Goal: Check status

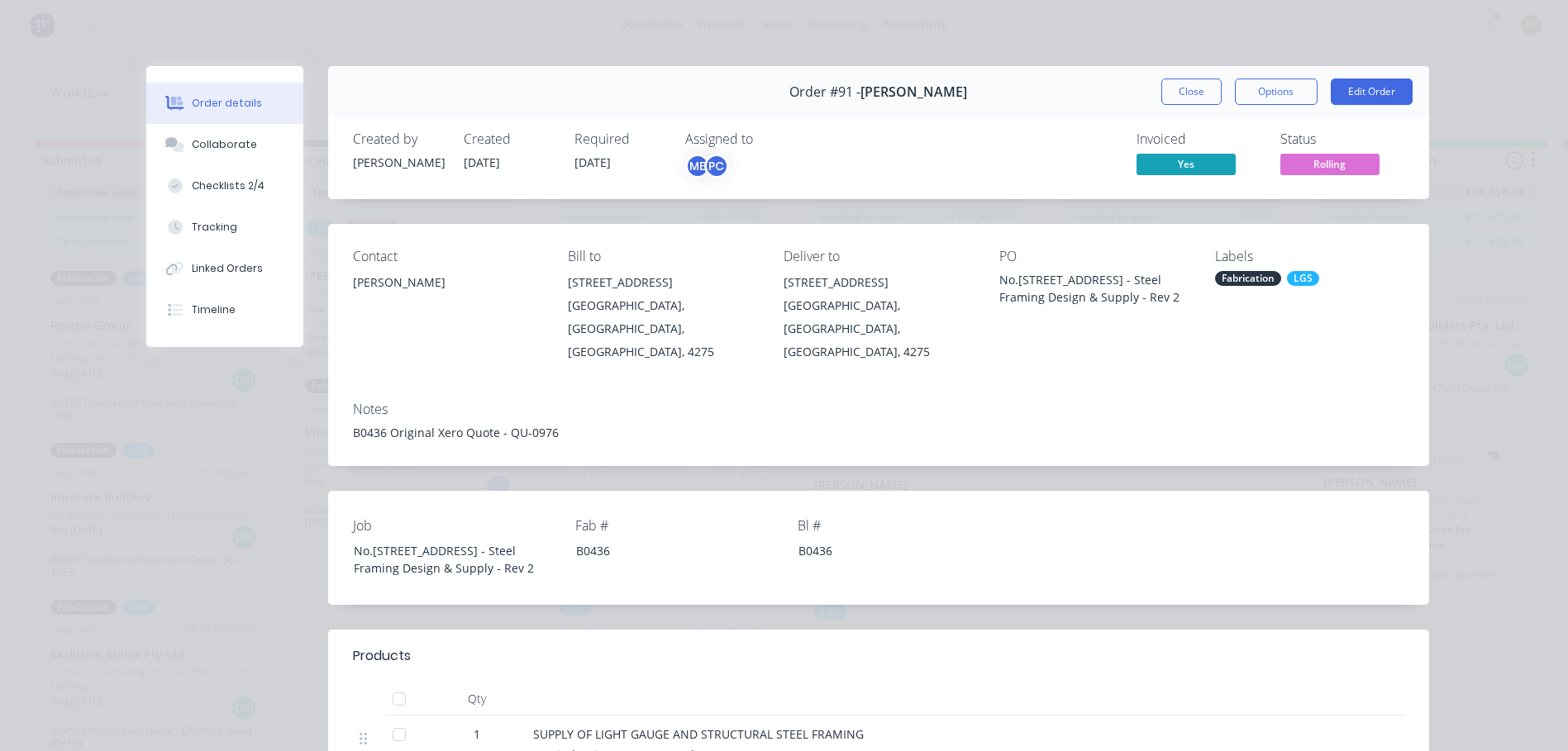
scroll to position [0, 782]
click at [80, 237] on div "Order details Collaborate Checklists 2/4 Tracking Linked Orders Timeline Order …" at bounding box center [784, 376] width 1568 height 751
click at [1208, 89] on button "Close" at bounding box center [1191, 91] width 60 height 26
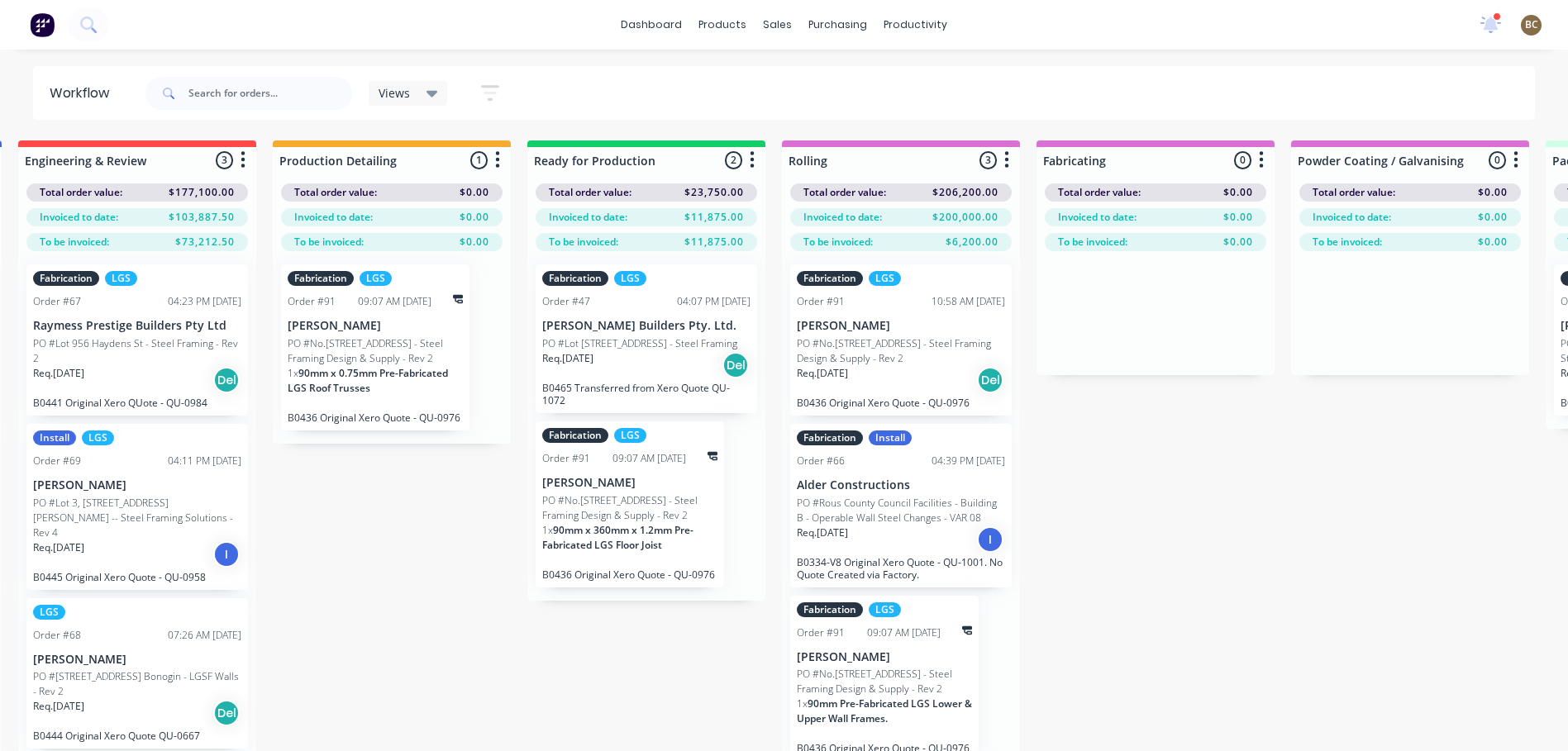
click at [366, 520] on div "Submitted 16 Summaries Total order value Invoiced to date To be invoiced Total …" at bounding box center [945, 473] width 3476 height 664
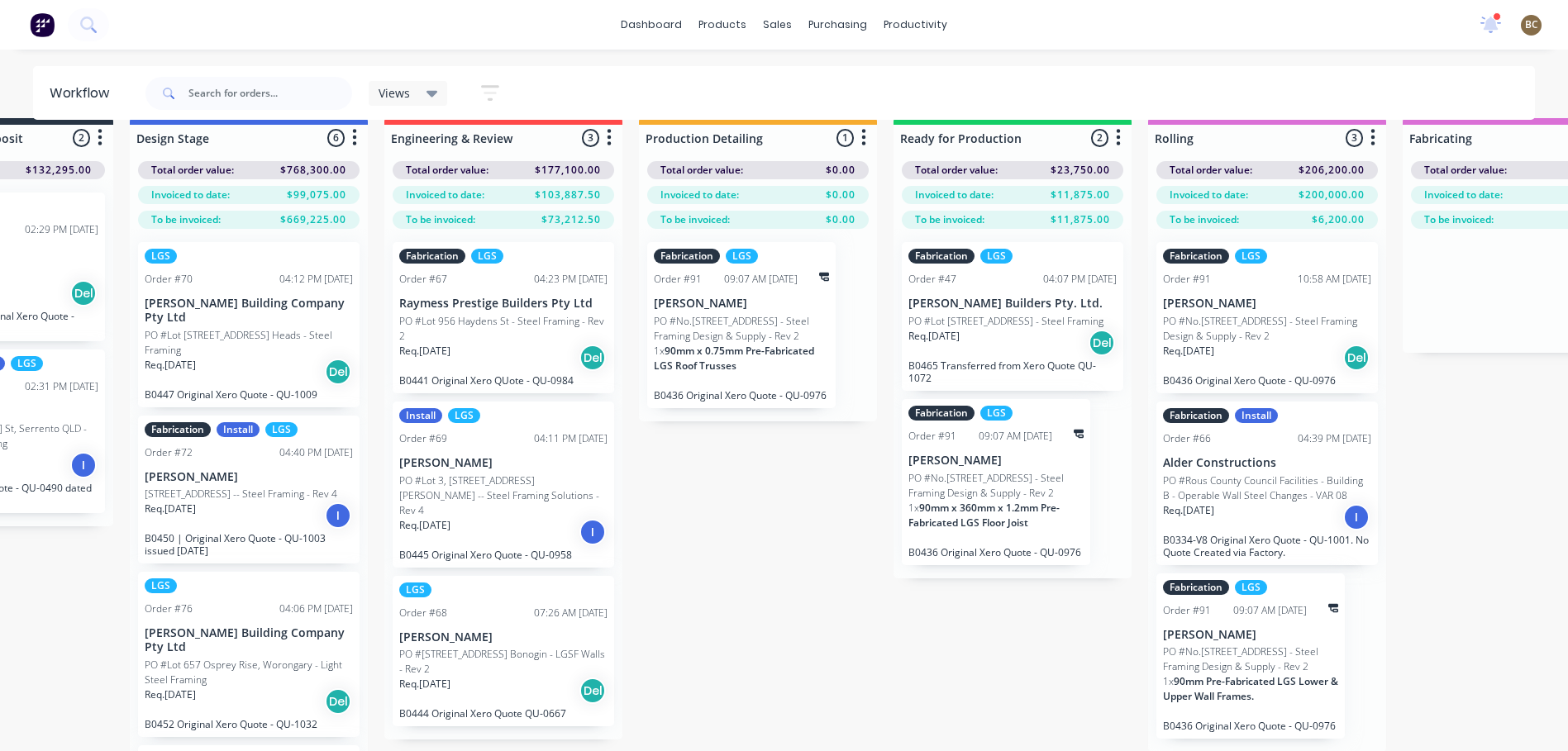
scroll to position [0, 415]
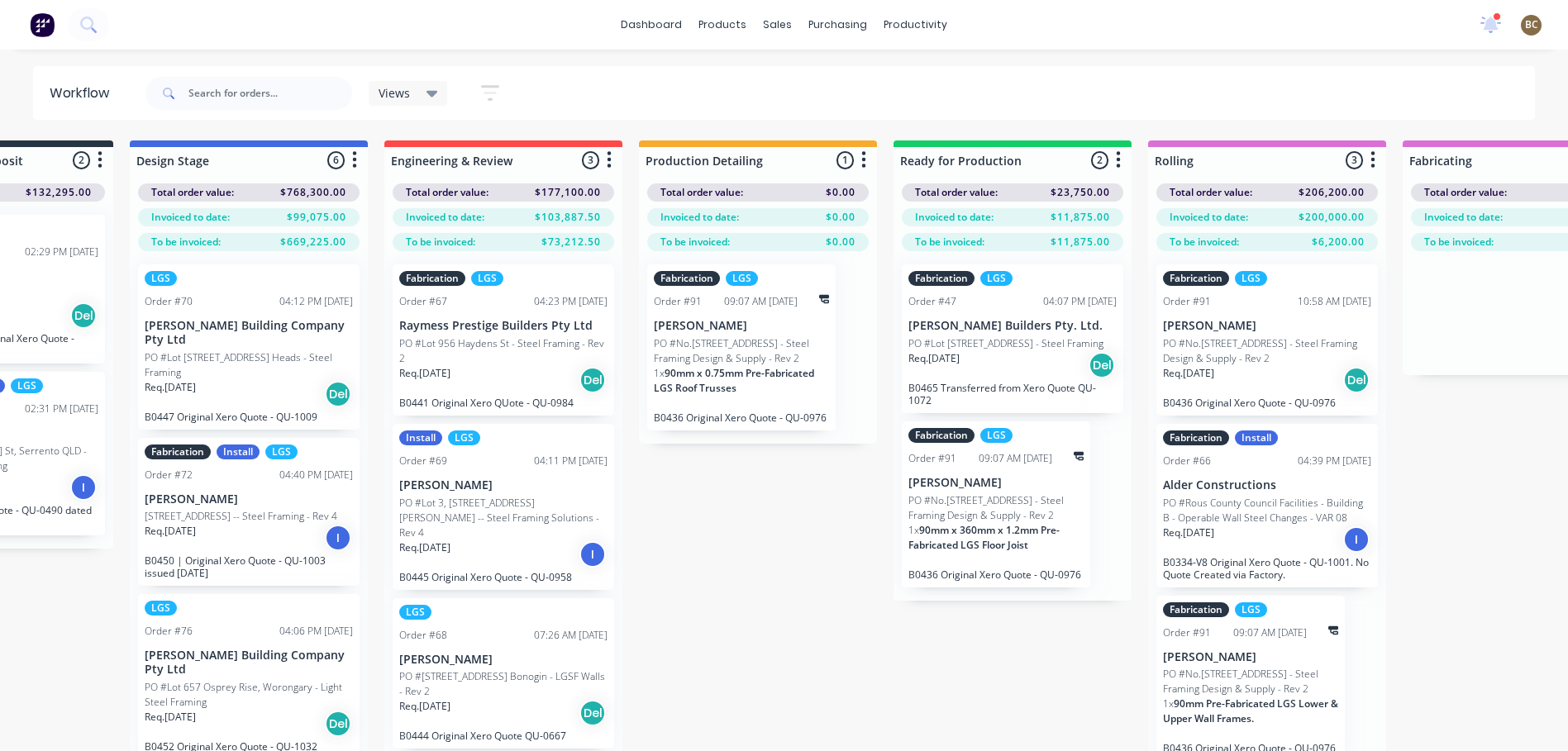
click at [816, 538] on div "Submitted 16 Summaries Total order value Invoiced to date To be invoiced Total …" at bounding box center [1311, 473] width 3476 height 664
drag, startPoint x: 988, startPoint y: 378, endPoint x: 982, endPoint y: 373, distance: 7.8
click at [982, 373] on div "Fabrication LGS Order #47 04:07 PM [DATE] [PERSON_NAME] Builders Pty. Ltd. PO #…" at bounding box center [1012, 430] width 238 height 358
click at [731, 609] on div "Submitted 16 Summaries Total order value Invoiced to date To be invoiced Total …" at bounding box center [1311, 473] width 3476 height 664
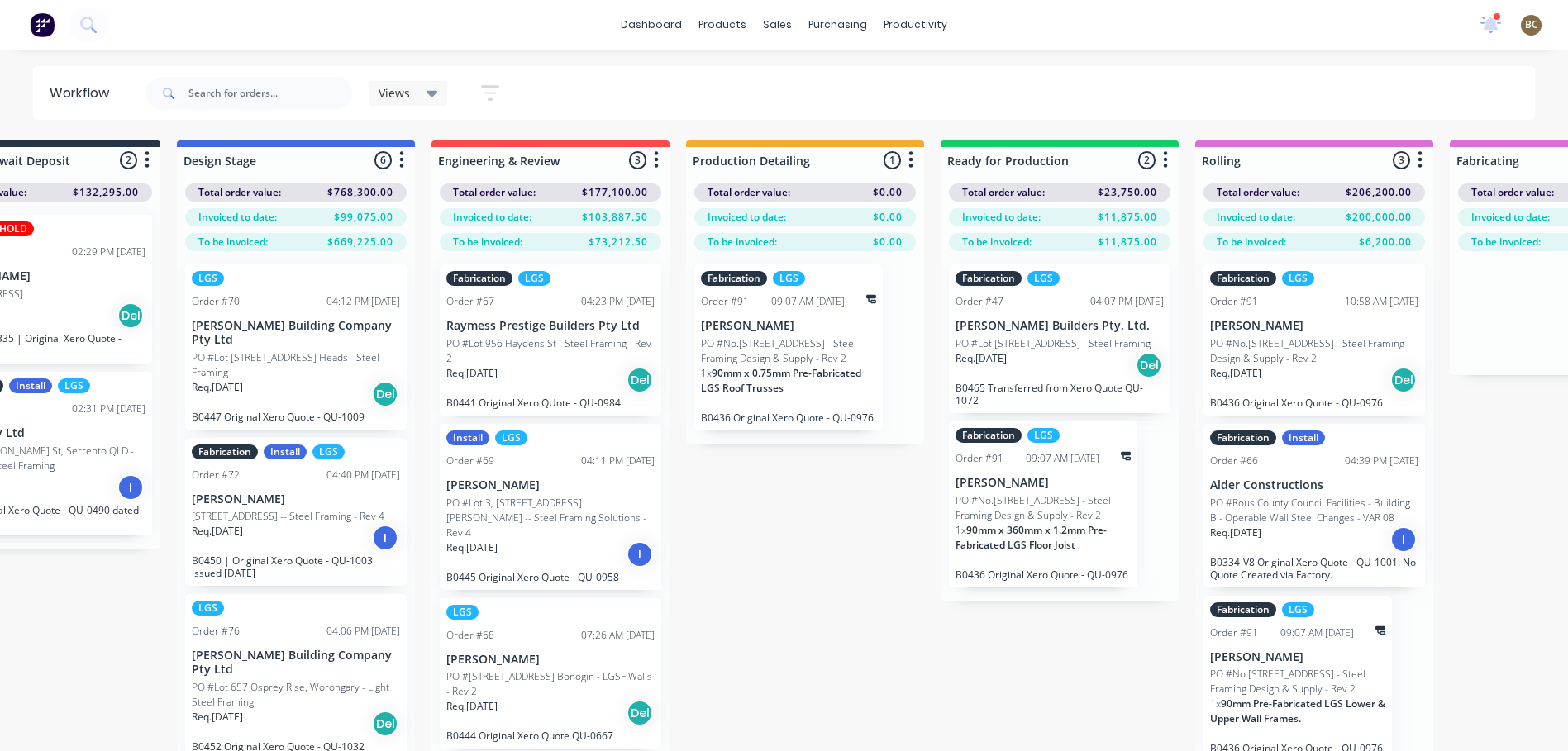
scroll to position [0, 372]
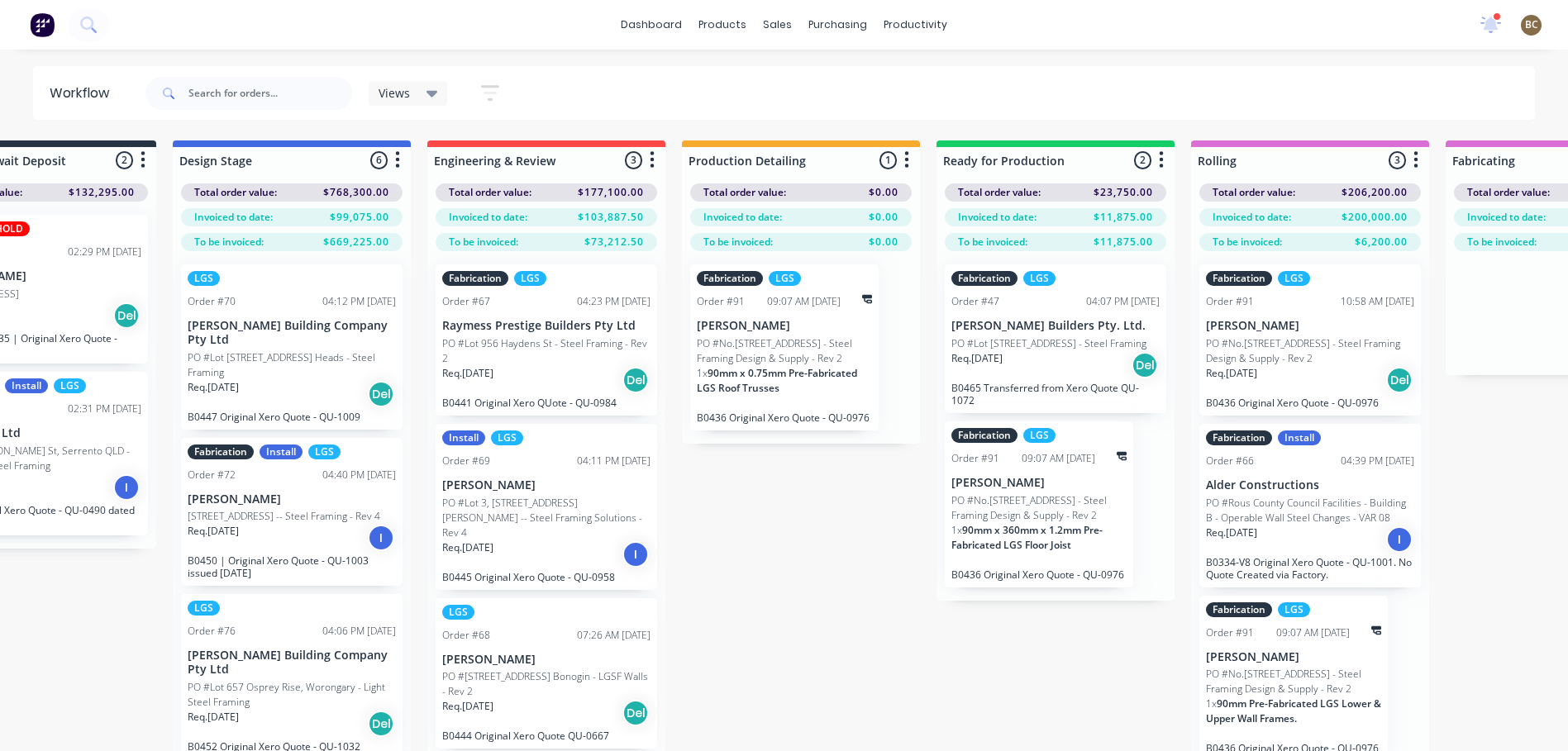
click at [817, 608] on div "Submitted 16 Summaries Total order value Invoiced to date To be invoiced Total …" at bounding box center [1353, 473] width 3476 height 664
click at [788, 645] on div "Submitted 16 Summaries Total order value Invoiced to date To be invoiced Total …" at bounding box center [1353, 473] width 3476 height 664
click at [1013, 734] on div "Submitted 16 Summaries Total order value Invoiced to date To be invoiced Total …" at bounding box center [1353, 473] width 3476 height 664
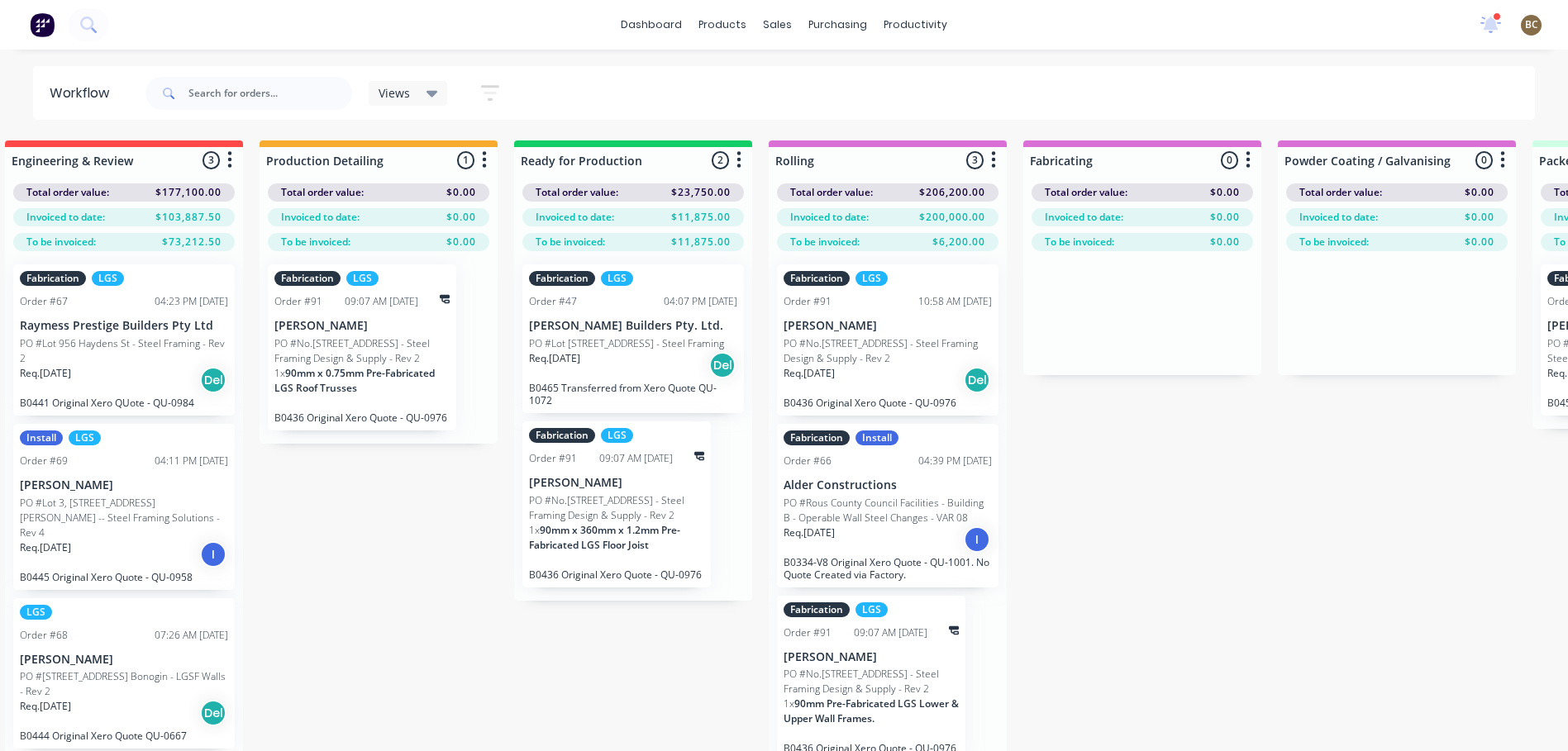
scroll to position [0, 777]
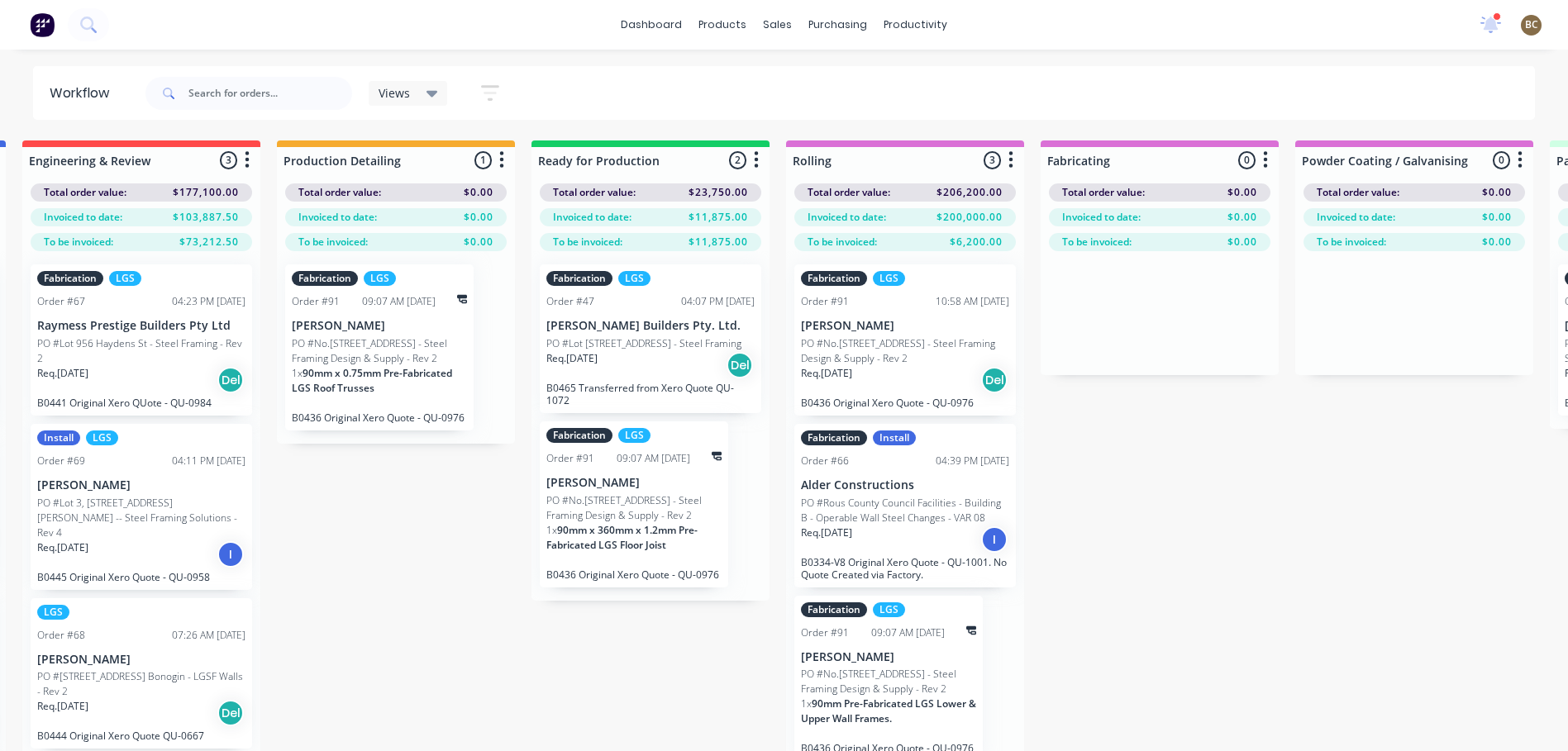
click at [728, 705] on div "Submitted 16 Summaries Total order value Invoiced to date To be invoiced Total …" at bounding box center [949, 473] width 3476 height 664
click at [342, 620] on div "Submitted 16 Summaries Total order value Invoiced to date To be invoiced Total …" at bounding box center [949, 473] width 3476 height 664
drag, startPoint x: 280, startPoint y: 613, endPoint x: 541, endPoint y: 648, distance: 263.3
click at [541, 648] on div "Submitted 16 Summaries Total order value Invoiced to date To be invoiced Total …" at bounding box center [949, 473] width 3476 height 664
drag, startPoint x: 541, startPoint y: 648, endPoint x: 453, endPoint y: 645, distance: 88.1
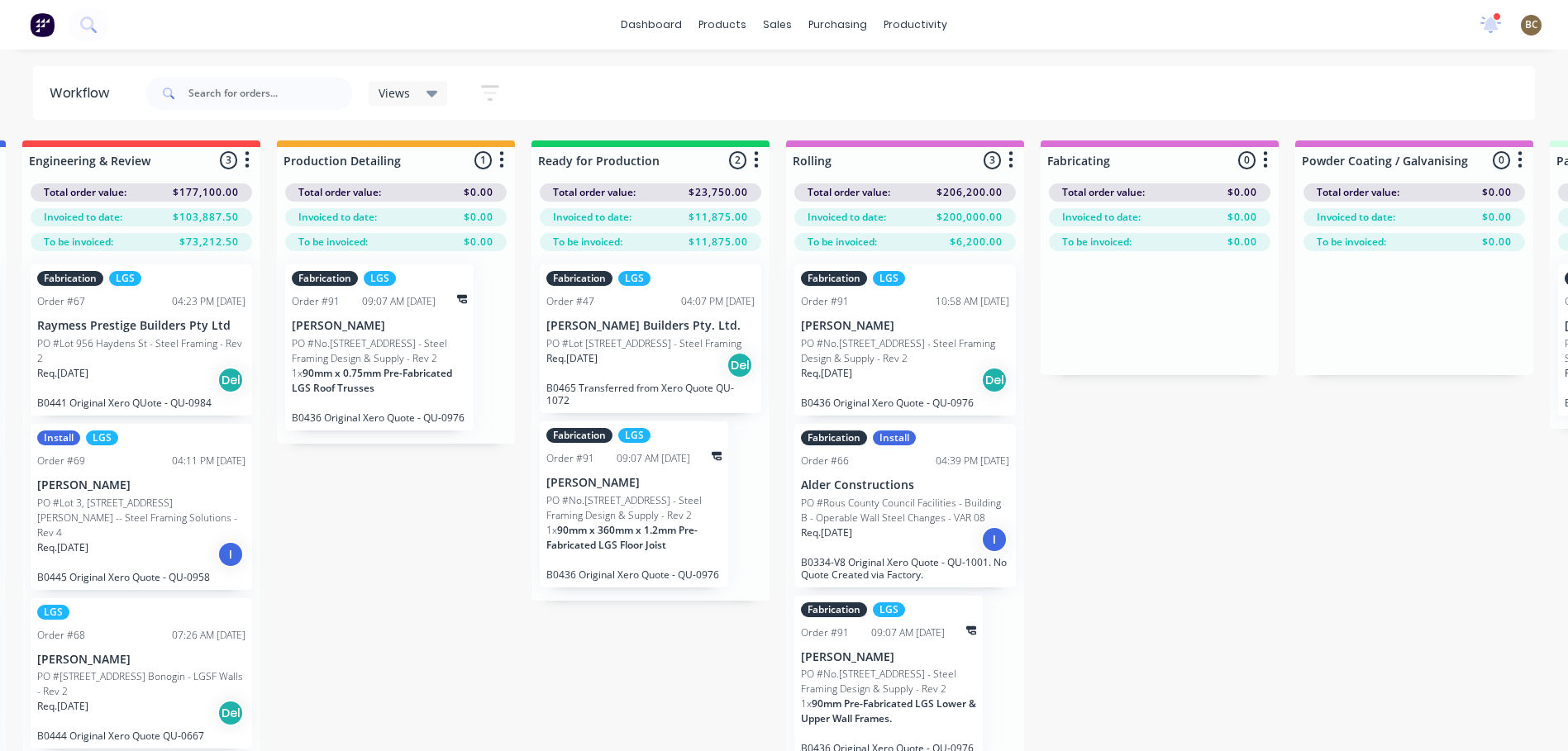
click at [453, 645] on div "Submitted 16 Summaries Total order value Invoiced to date To be invoiced Total …" at bounding box center [949, 473] width 3476 height 664
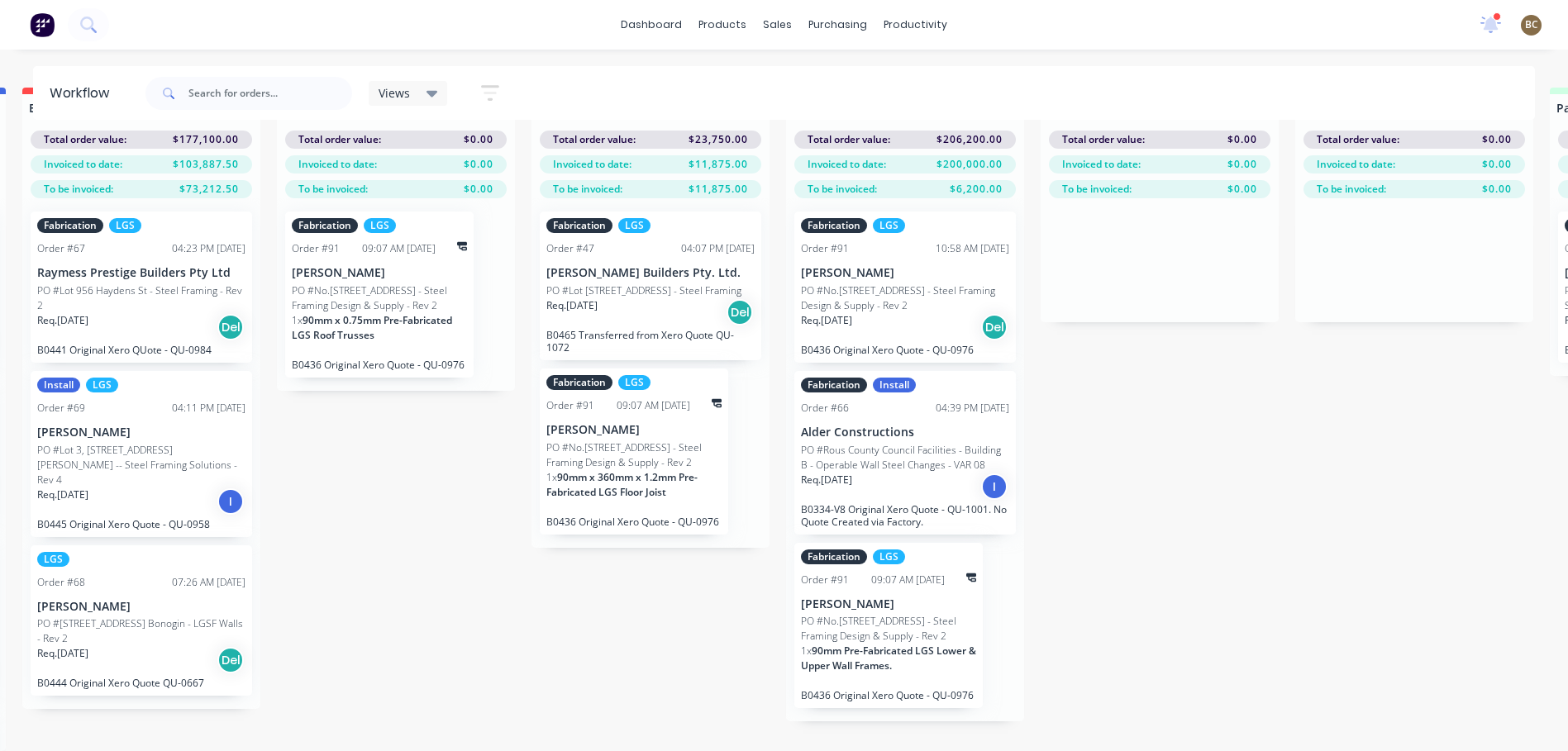
drag, startPoint x: 276, startPoint y: 559, endPoint x: 364, endPoint y: 567, distance: 88.4
click at [364, 567] on div "Submitted 16 Summaries Total order value Invoiced to date To be invoiced Total …" at bounding box center [949, 419] width 3476 height 664
click at [341, 579] on div "Submitted 16 Summaries Total order value Invoiced to date To be invoiced Total …" at bounding box center [949, 419] width 3476 height 664
drag, startPoint x: 273, startPoint y: 555, endPoint x: 657, endPoint y: 584, distance: 385.1
click at [657, 584] on div "Submitted 16 Summaries Total order value Invoiced to date To be invoiced Total …" at bounding box center [949, 419] width 3476 height 664
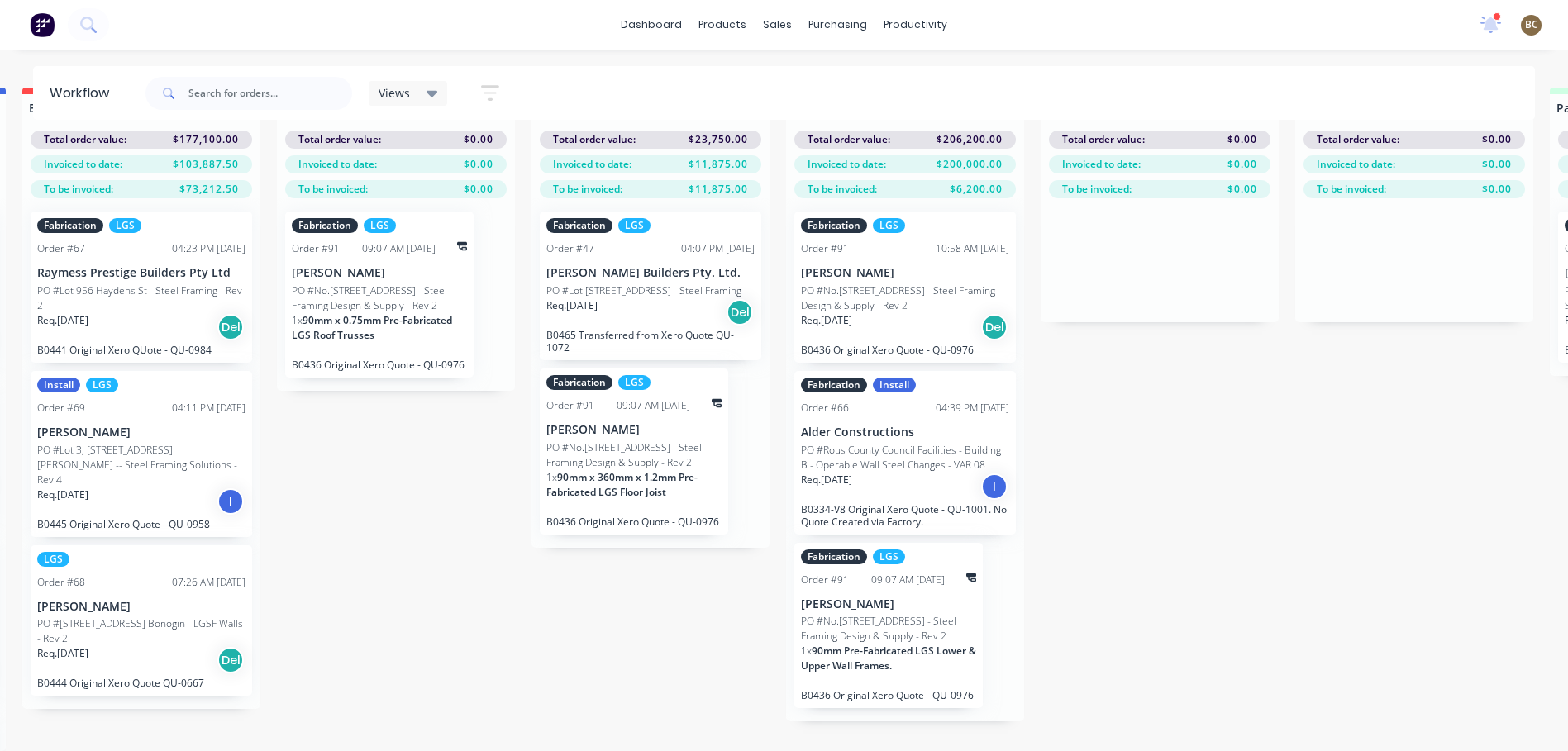
drag, startPoint x: 657, startPoint y: 584, endPoint x: 687, endPoint y: 601, distance: 34.5
click at [687, 601] on div "Submitted 16 Summaries Total order value Invoiced to date To be invoiced Total …" at bounding box center [949, 419] width 3476 height 664
click at [583, 637] on div "Submitted 16 Summaries Total order value Invoiced to date To be invoiced Total …" at bounding box center [949, 419] width 3476 height 664
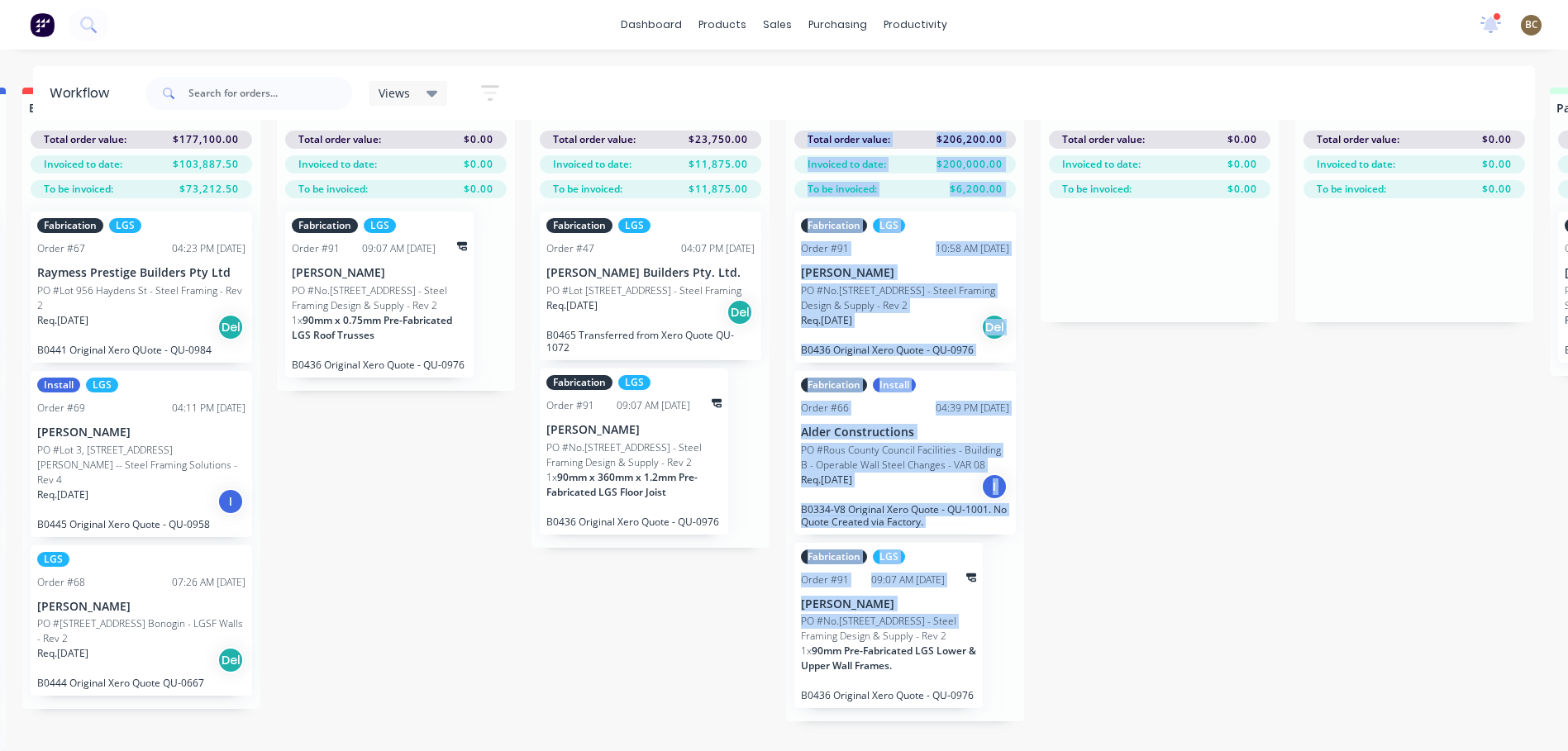
drag, startPoint x: 772, startPoint y: 562, endPoint x: 777, endPoint y: 627, distance: 65.2
click at [777, 627] on div "Submitted 16 Summaries Total order value Invoiced to date To be invoiced Total …" at bounding box center [949, 419] width 3476 height 664
drag, startPoint x: 777, startPoint y: 627, endPoint x: 737, endPoint y: 590, distance: 54.5
click at [737, 590] on div "Submitted 16 Summaries Total order value Invoiced to date To be invoiced Total …" at bounding box center [949, 419] width 3476 height 664
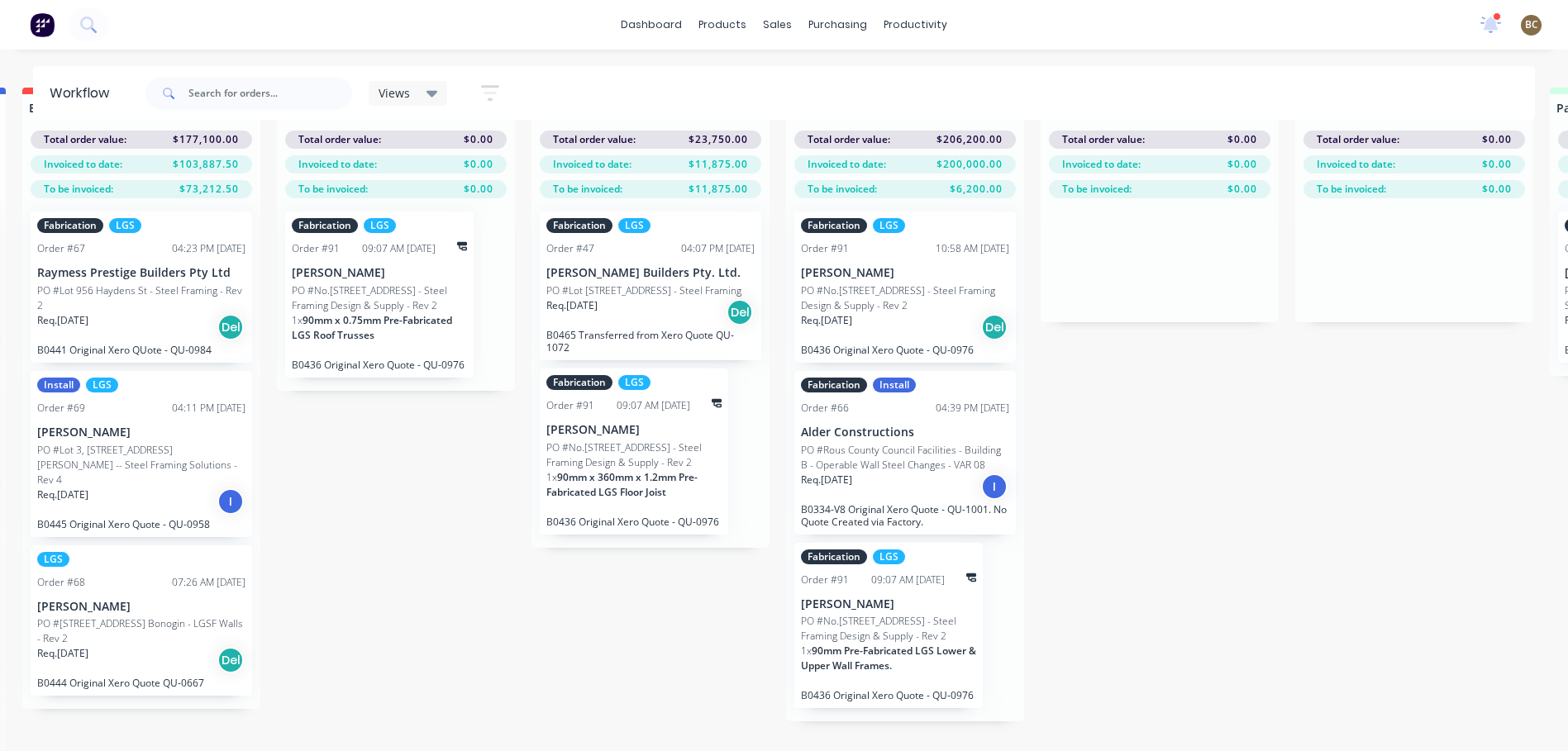
click at [631, 613] on div "Submitted 16 Summaries Total order value Invoiced to date To be invoiced Total …" at bounding box center [949, 419] width 3476 height 664
click at [286, 562] on div "Submitted 16 Summaries Total order value Invoiced to date To be invoiced Total …" at bounding box center [949, 419] width 3476 height 664
click at [279, 565] on div "Submitted 16 Summaries Total order value Invoiced to date To be invoiced Total …" at bounding box center [949, 419] width 3476 height 664
click at [732, 583] on div "Submitted 16 Summaries Total order value Invoiced to date To be invoiced Total …" at bounding box center [949, 419] width 3476 height 664
click at [274, 554] on div "Submitted 16 Summaries Total order value Invoiced to date To be invoiced Total …" at bounding box center [949, 419] width 3476 height 664
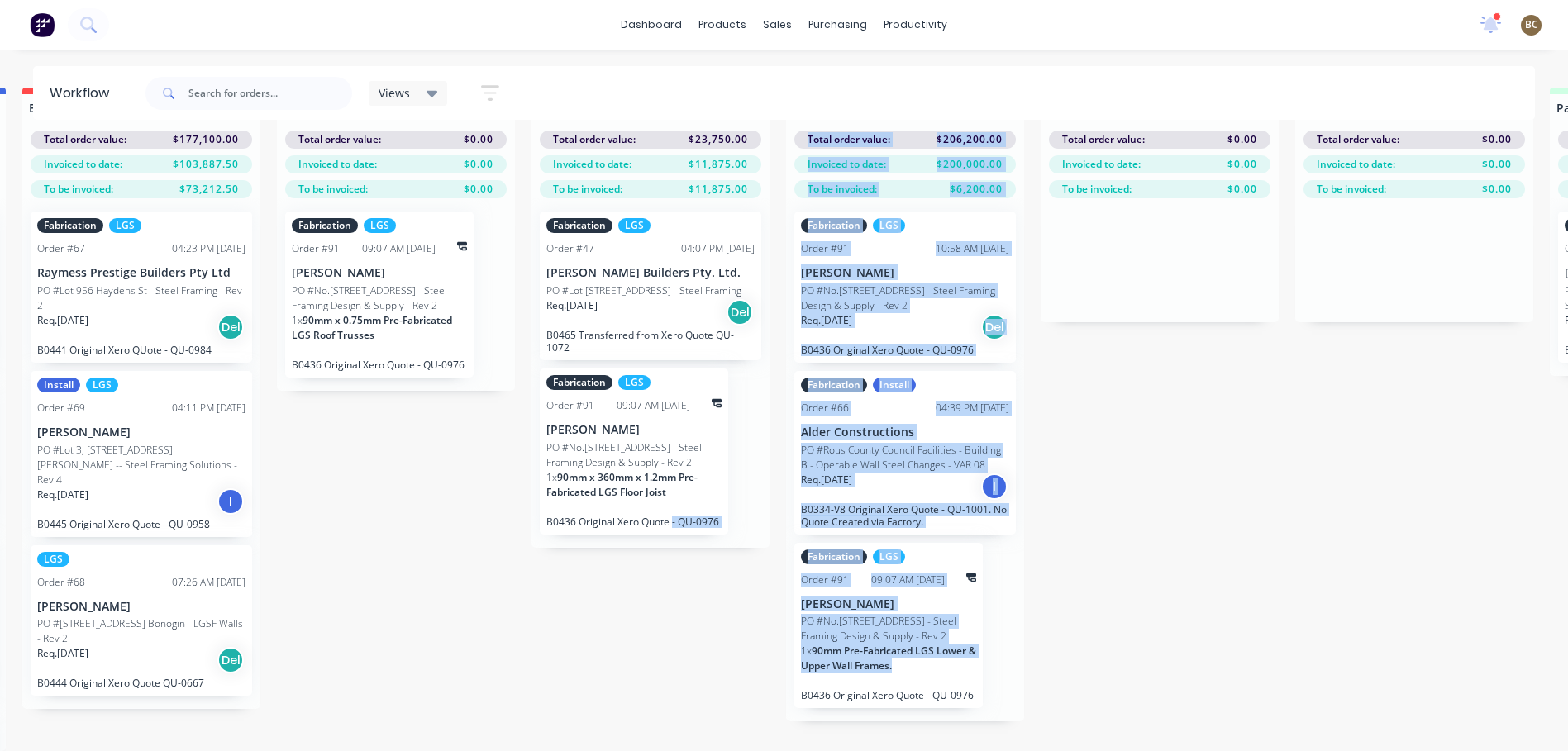
drag, startPoint x: 1063, startPoint y: 687, endPoint x: 673, endPoint y: 593, distance: 401.2
click at [673, 593] on div "Submitted 16 Summaries Total order value Invoiced to date To be invoiced Total …" at bounding box center [949, 419] width 3476 height 664
drag, startPoint x: 673, startPoint y: 593, endPoint x: 653, endPoint y: 631, distance: 42.9
click at [653, 631] on div "Submitted 16 Summaries Total order value Invoiced to date To be invoiced Total …" at bounding box center [949, 419] width 3476 height 664
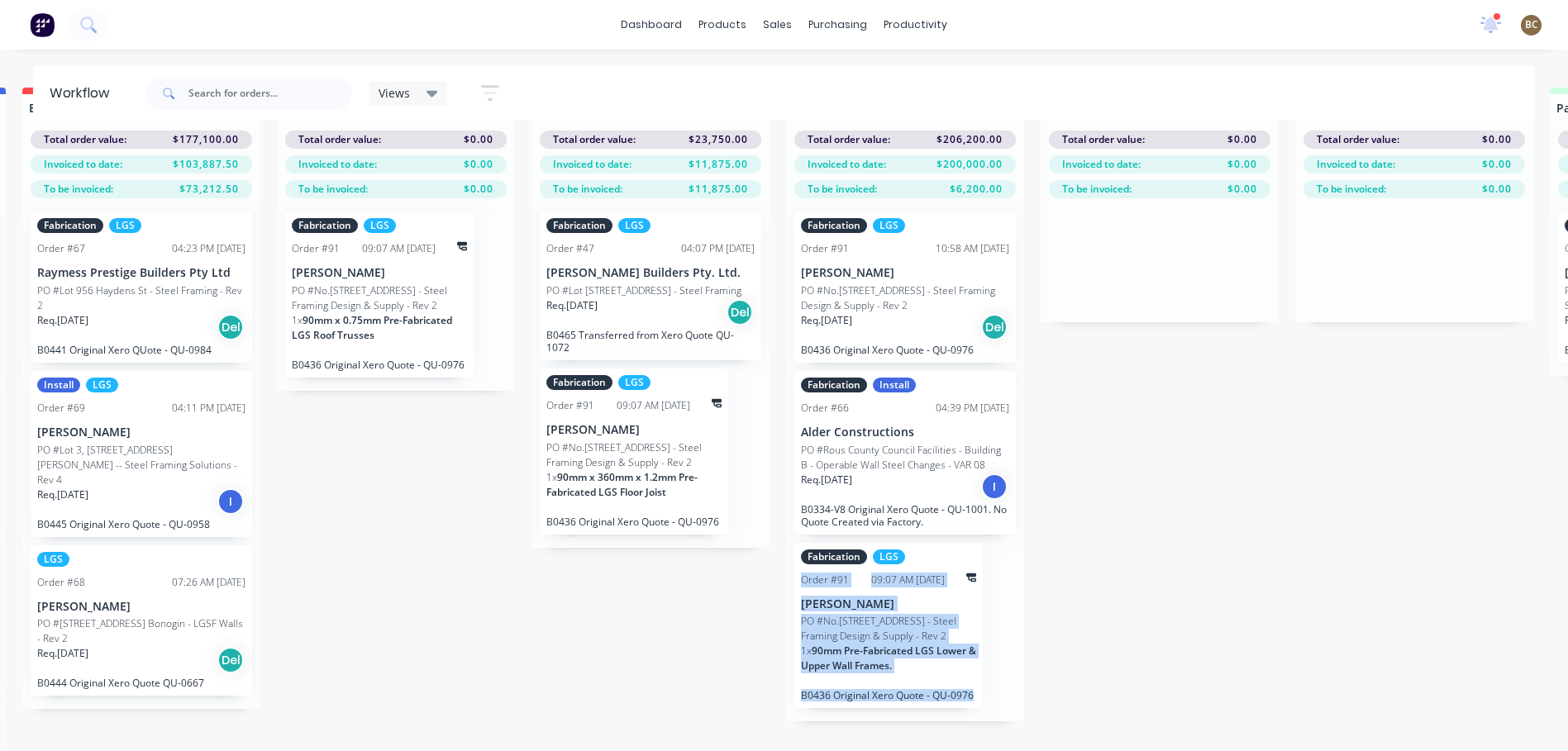
drag, startPoint x: 1027, startPoint y: 696, endPoint x: 779, endPoint y: 571, distance: 277.7
click at [779, 571] on div "Submitted 16 Summaries Total order value Invoiced to date To be invoiced Total …" at bounding box center [949, 419] width 3476 height 664
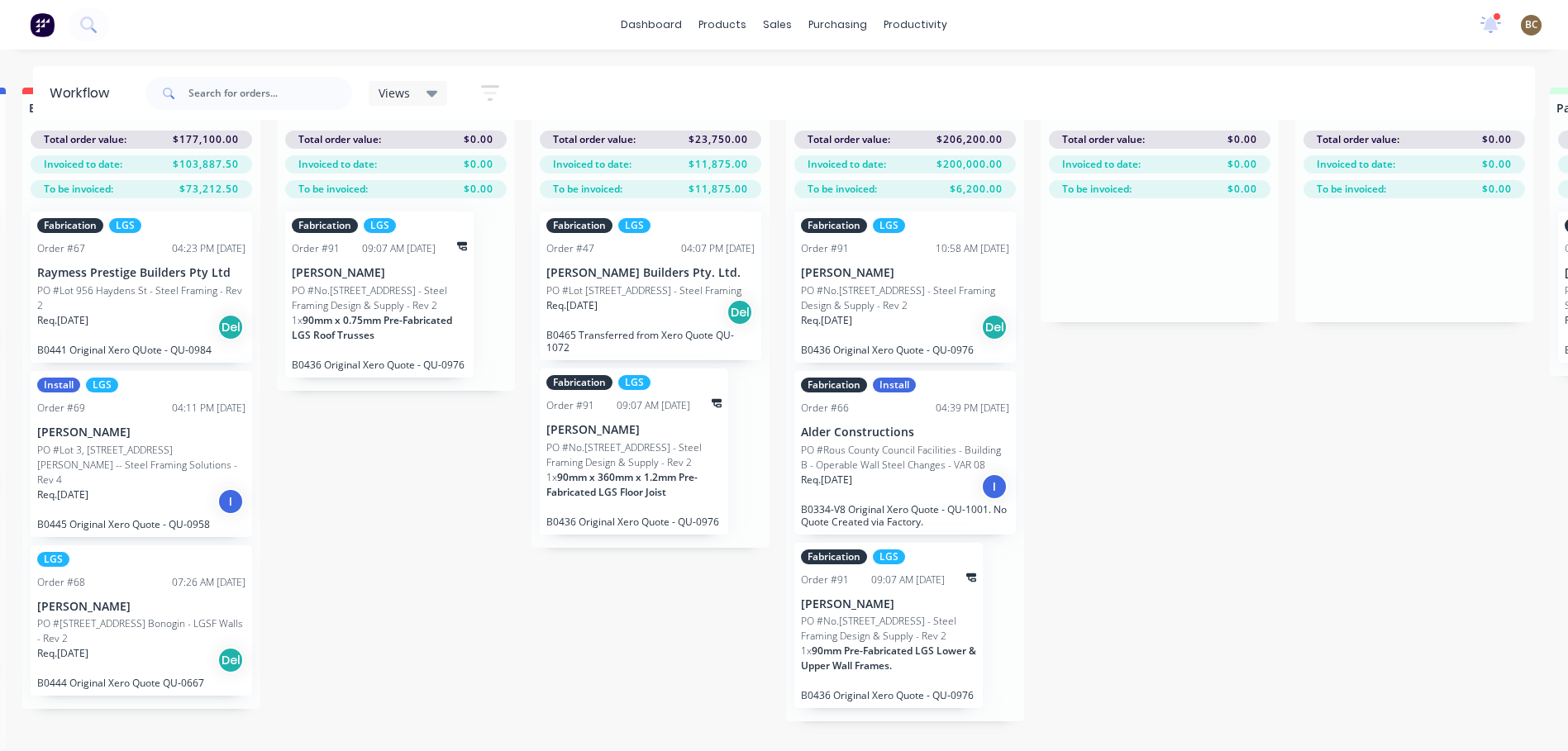
drag, startPoint x: 779, startPoint y: 571, endPoint x: 693, endPoint y: 629, distance: 103.7
click at [693, 629] on div "Submitted 16 Summaries Total order value Invoiced to date To be invoiced Total …" at bounding box center [949, 419] width 3476 height 664
drag, startPoint x: 780, startPoint y: 715, endPoint x: 758, endPoint y: 602, distance: 115.1
click at [758, 602] on div "Submitted 16 Summaries Total order value Invoiced to date To be invoiced Total …" at bounding box center [949, 419] width 3476 height 664
drag, startPoint x: 758, startPoint y: 602, endPoint x: 758, endPoint y: 581, distance: 21.0
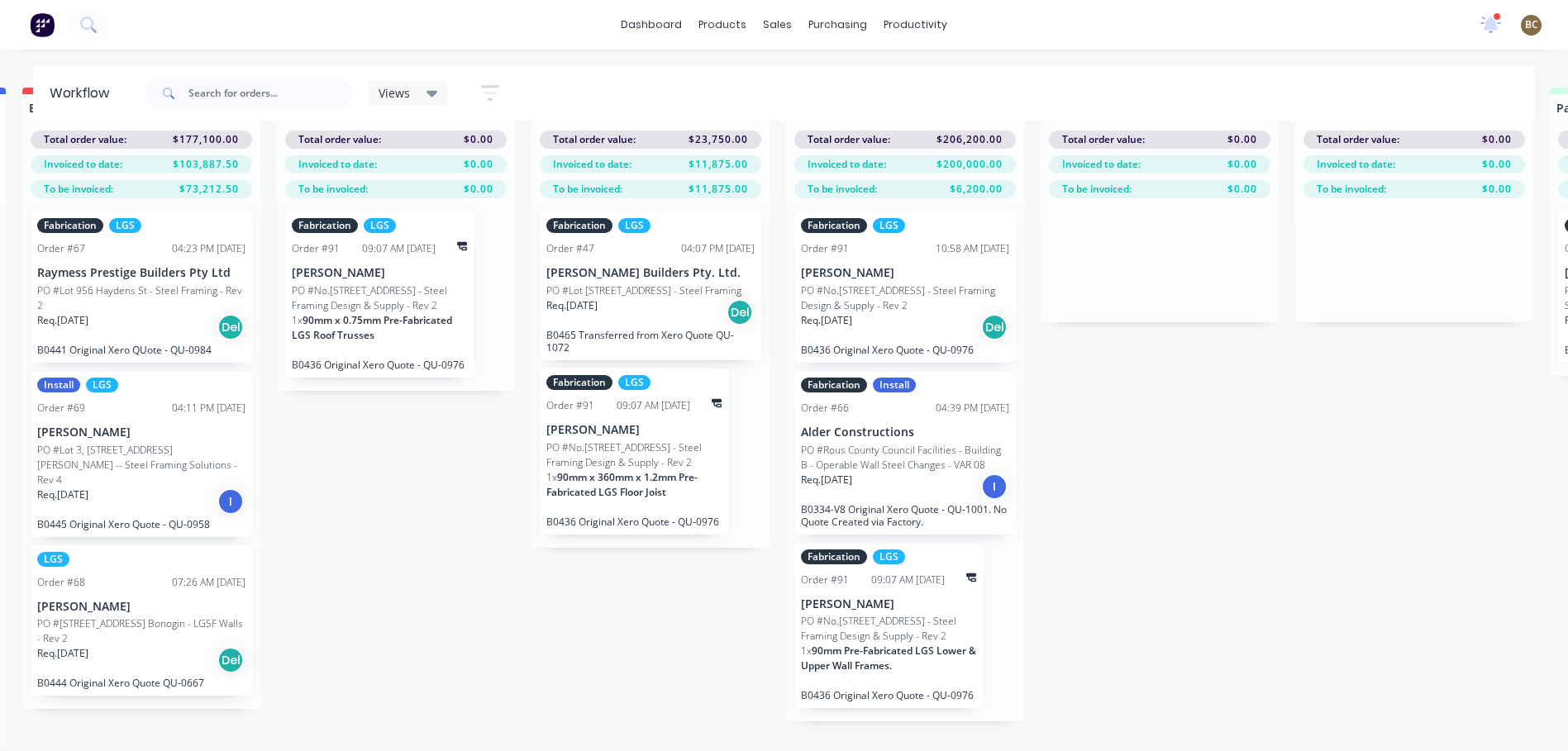
click at [758, 581] on div "Submitted 16 Summaries Total order value Invoiced to date To be invoiced Total …" at bounding box center [949, 419] width 3476 height 664
click at [1250, 557] on div "Submitted 16 Summaries Total order value Invoiced to date To be invoiced Total …" at bounding box center [949, 419] width 3476 height 664
click at [775, 562] on div "Submitted 16 Summaries Total order value Invoiced to date To be invoiced Total …" at bounding box center [949, 419] width 3476 height 664
drag, startPoint x: 776, startPoint y: 559, endPoint x: 773, endPoint y: 598, distance: 39.1
click at [773, 598] on div "Submitted 16 Summaries Total order value Invoiced to date To be invoiced Total …" at bounding box center [949, 419] width 3476 height 664
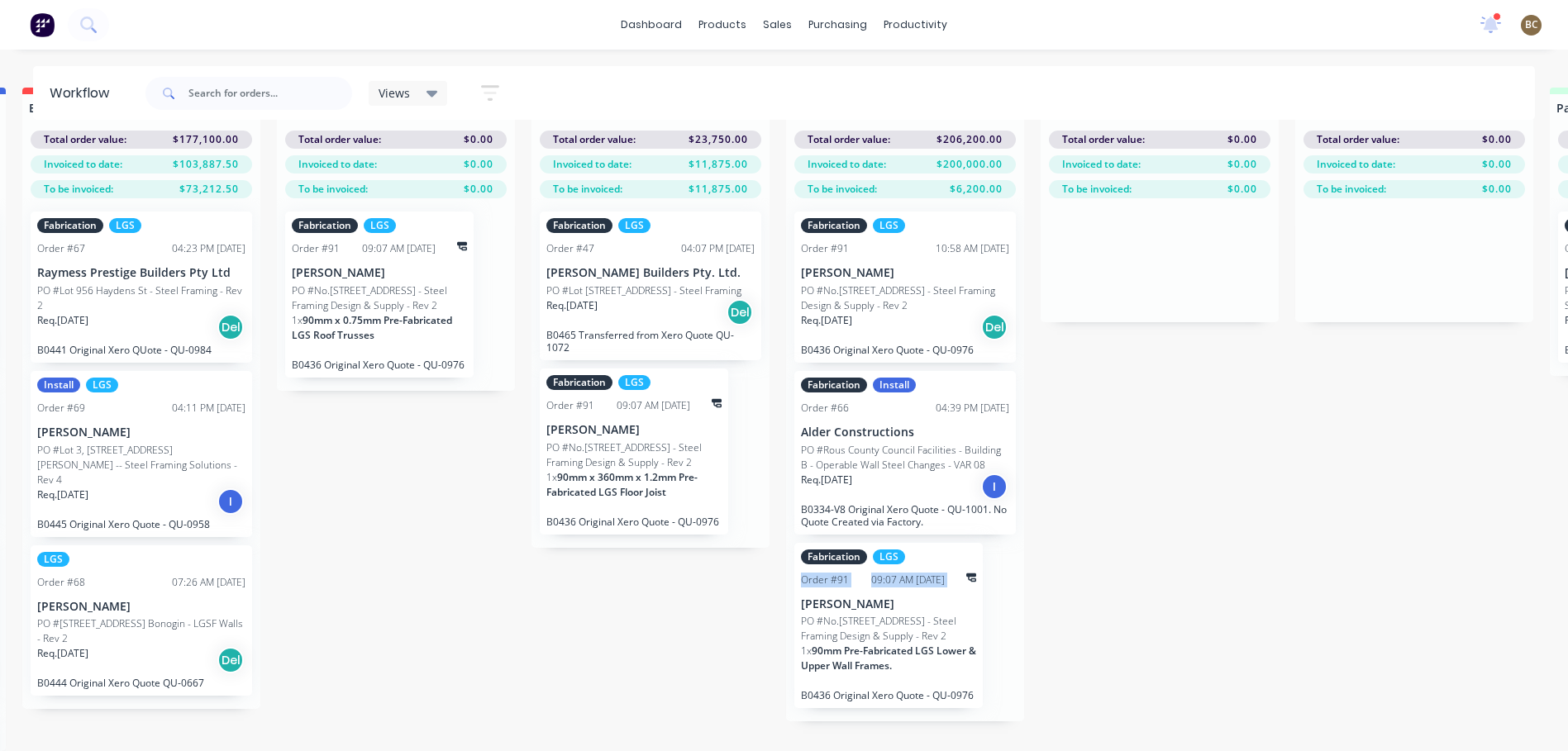
drag, startPoint x: 773, startPoint y: 598, endPoint x: 769, endPoint y: 585, distance: 13.6
click at [769, 585] on div "Submitted 16 Summaries Total order value Invoiced to date To be invoiced Total …" at bounding box center [949, 419] width 3476 height 664
drag, startPoint x: 778, startPoint y: 561, endPoint x: 776, endPoint y: 685, distance: 124.0
click at [776, 685] on div "Submitted 16 Summaries Total order value Invoiced to date To be invoiced Total …" at bounding box center [949, 419] width 3476 height 664
drag, startPoint x: 776, startPoint y: 685, endPoint x: 771, endPoint y: 710, distance: 25.5
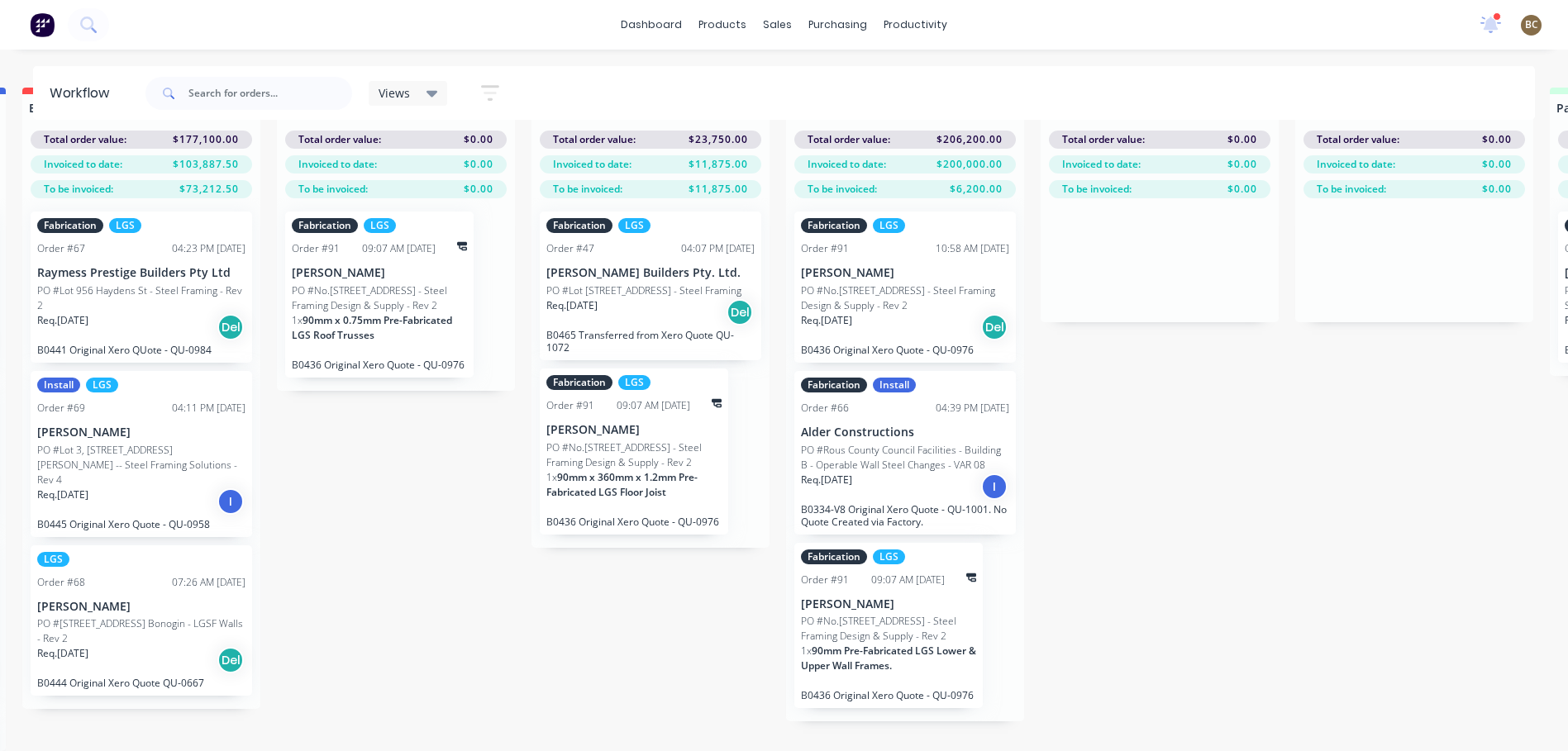
click at [771, 710] on div "Submitted 16 Summaries Total order value Invoiced to date To be invoiced Total …" at bounding box center [949, 419] width 3476 height 664
click at [773, 566] on div "Submitted 16 Summaries Total order value Invoiced to date To be invoiced Total …" at bounding box center [949, 419] width 3476 height 664
click at [754, 572] on div "Submitted 16 Summaries Total order value Invoiced to date To be invoiced Total …" at bounding box center [949, 419] width 3476 height 664
